Goal: Navigation & Orientation: Find specific page/section

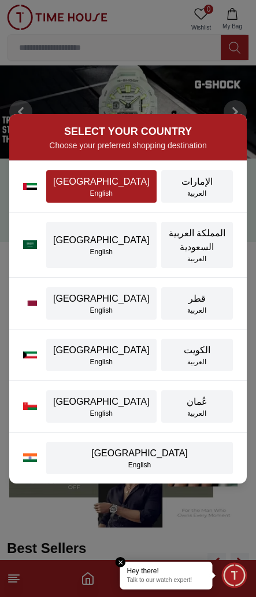
click at [96, 197] on div "English" at bounding box center [101, 193] width 97 height 9
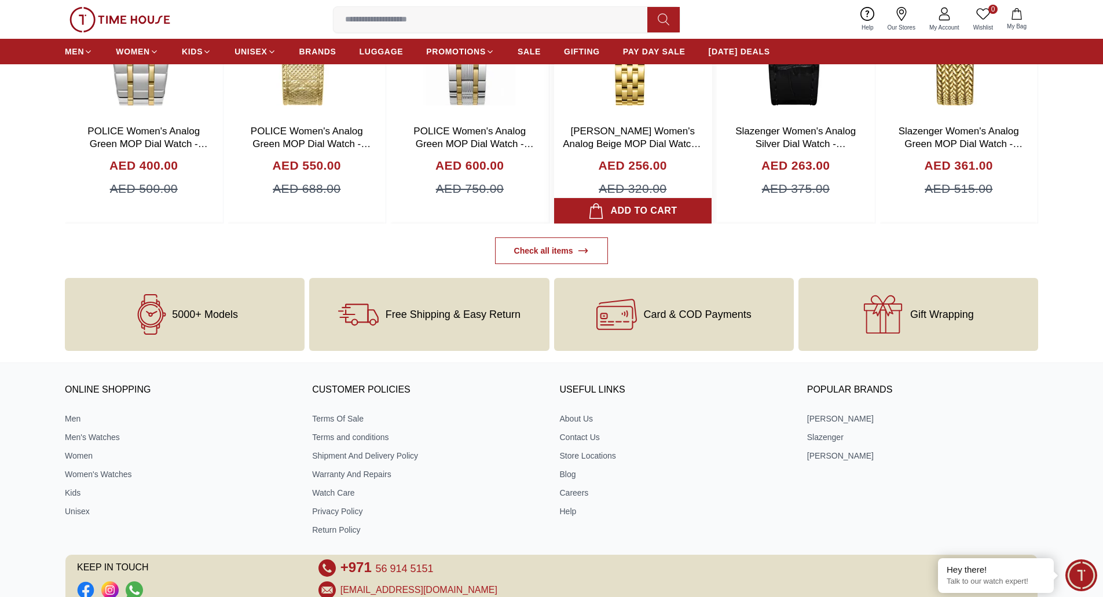
scroll to position [4649, 0]
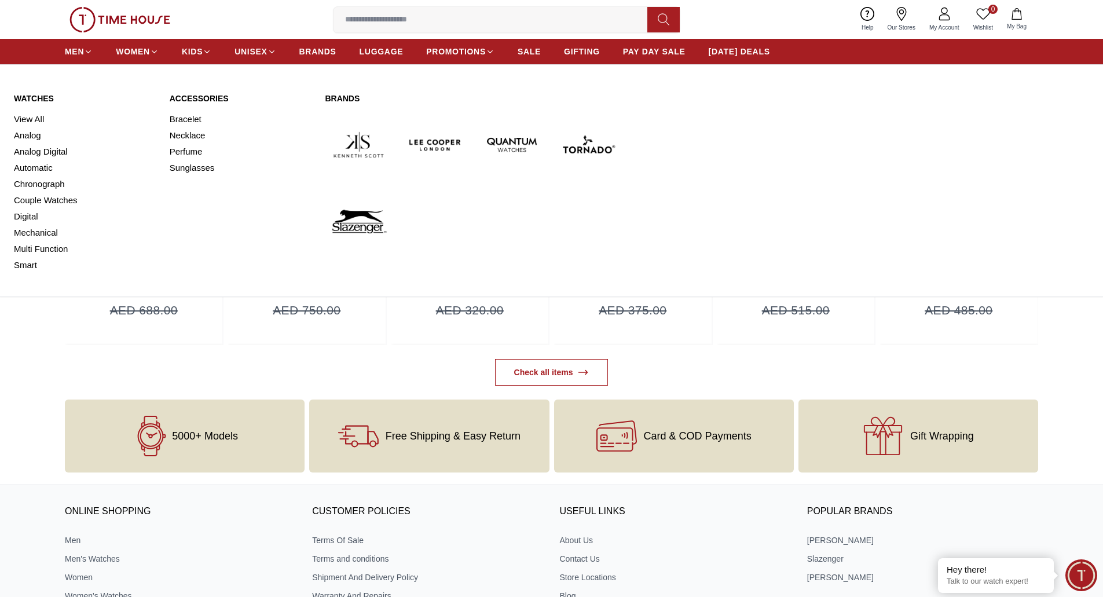
click at [38, 98] on link "Watches" at bounding box center [85, 99] width 142 height 12
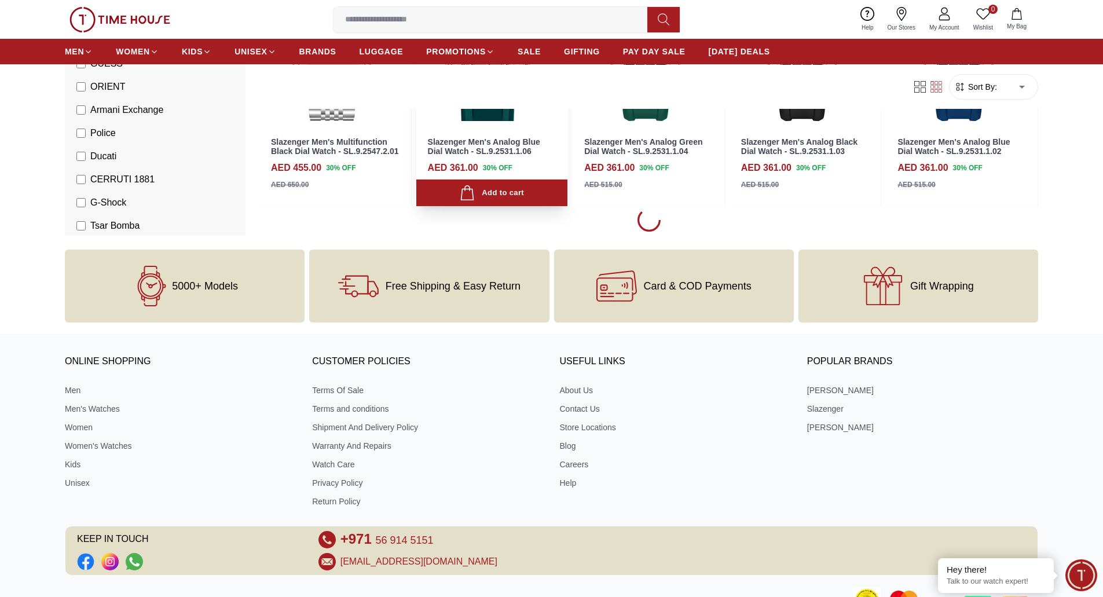
scroll to position [1157, 0]
